Goal: Check status: Check status

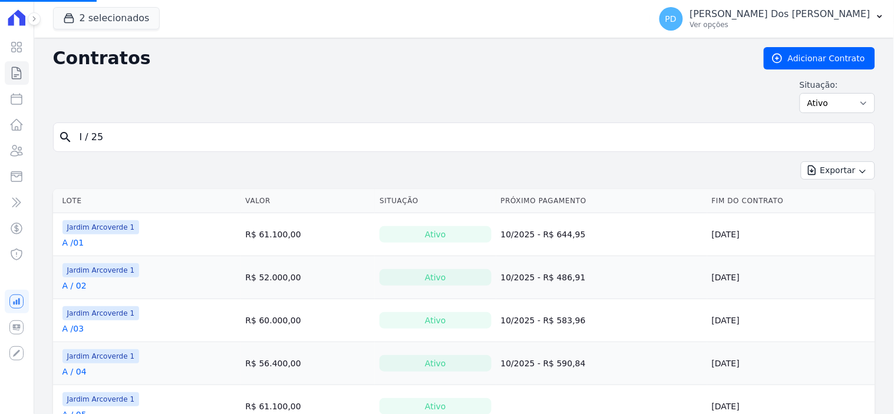
click at [130, 139] on input "I / 25" at bounding box center [472, 138] width 798 height 24
click at [130, 139] on input "search" at bounding box center [472, 138] width 798 height 24
type input "k / 28"
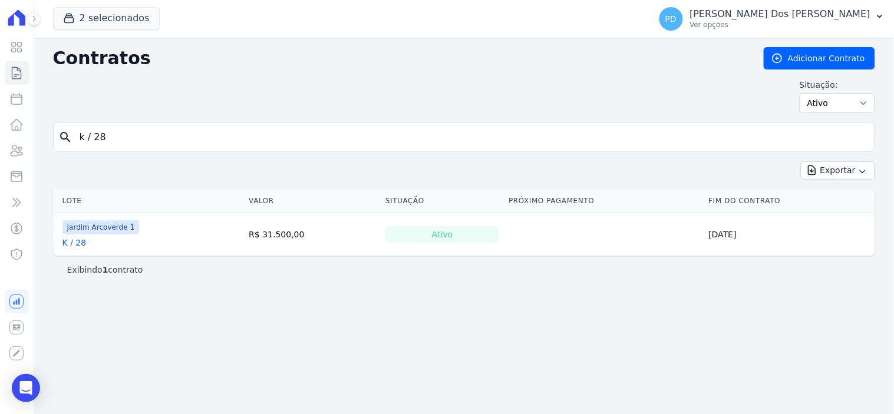
click at [81, 243] on link "K / 28" at bounding box center [74, 243] width 24 height 12
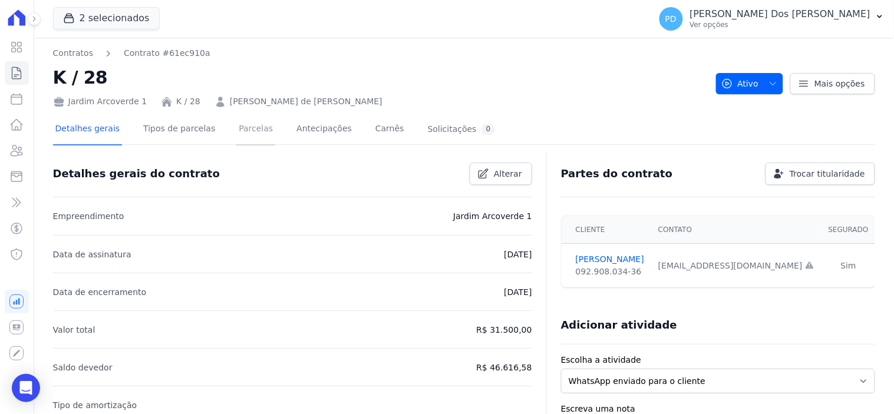
click at [240, 127] on link "Parcelas" at bounding box center [255, 129] width 39 height 31
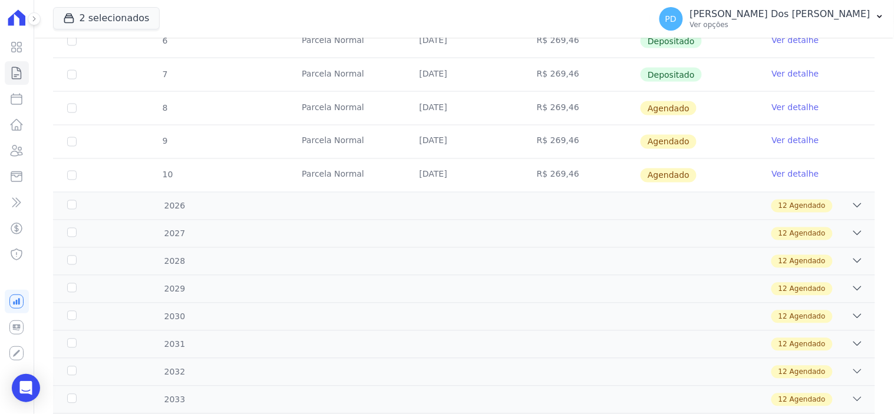
scroll to position [393, 0]
